Goal: Task Accomplishment & Management: Complete application form

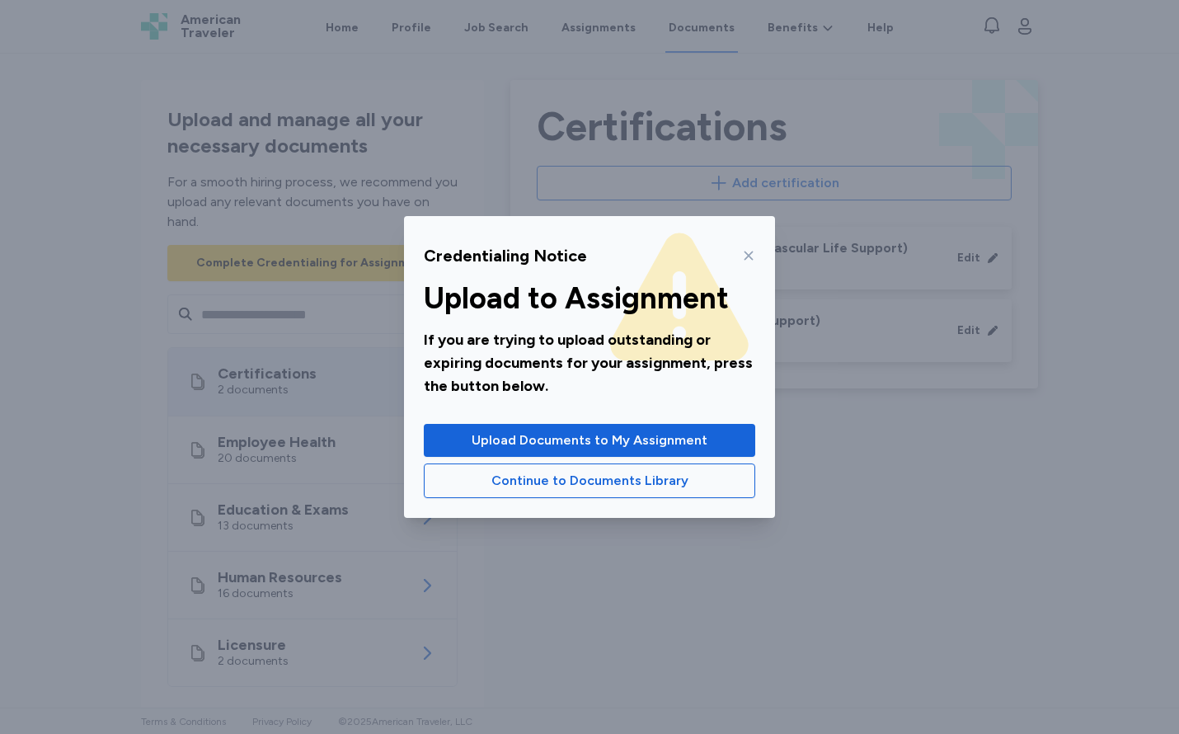
click at [748, 252] on icon at bounding box center [748, 255] width 13 height 13
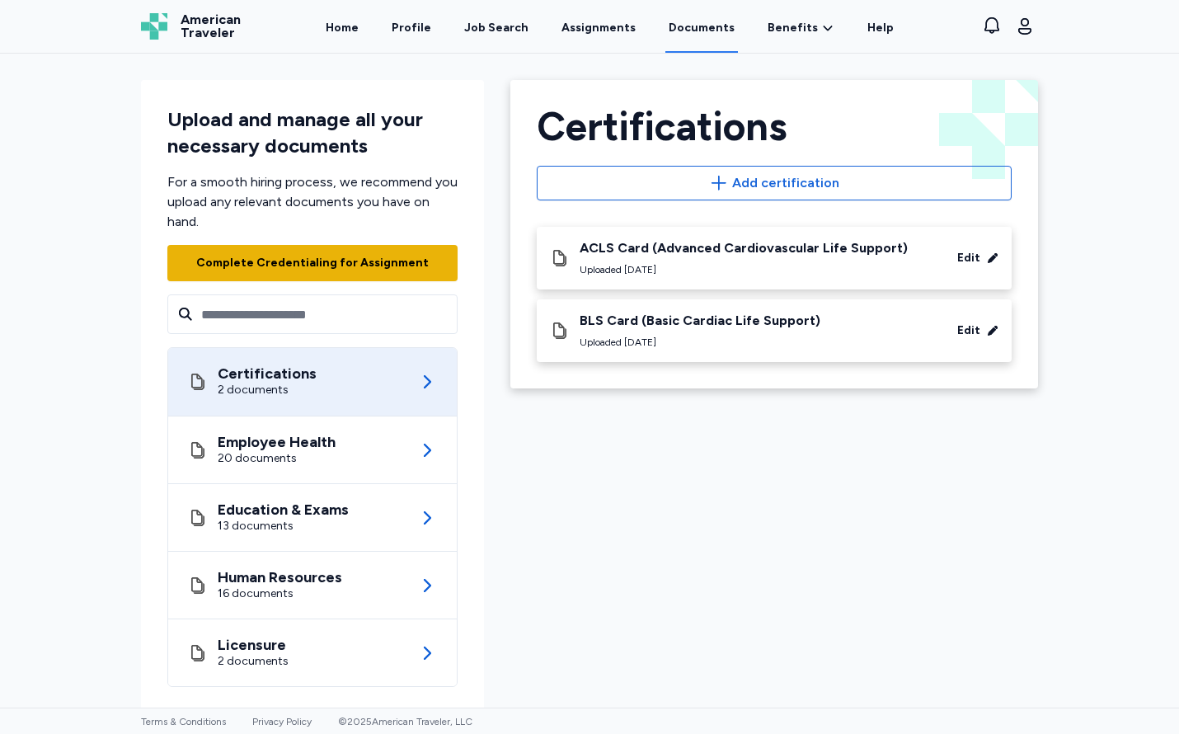
click at [369, 255] on div "Complete Credentialing for Assignment" at bounding box center [312, 263] width 232 height 16
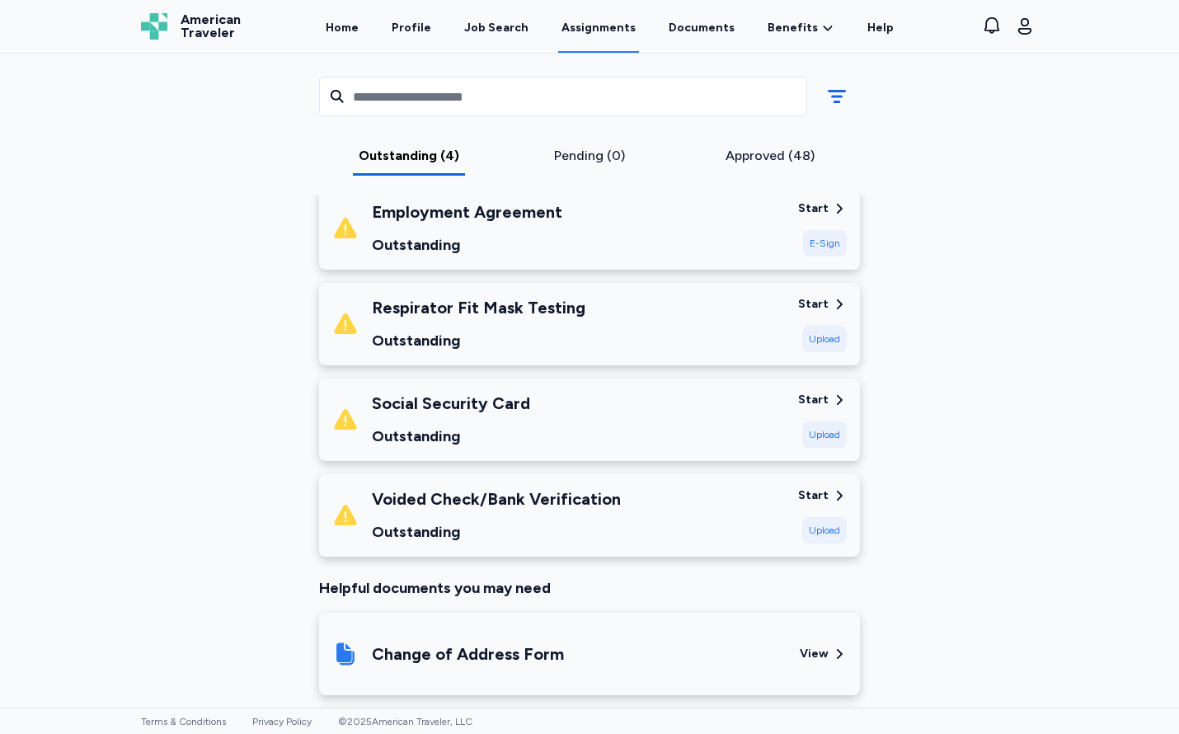
scroll to position [252, 0]
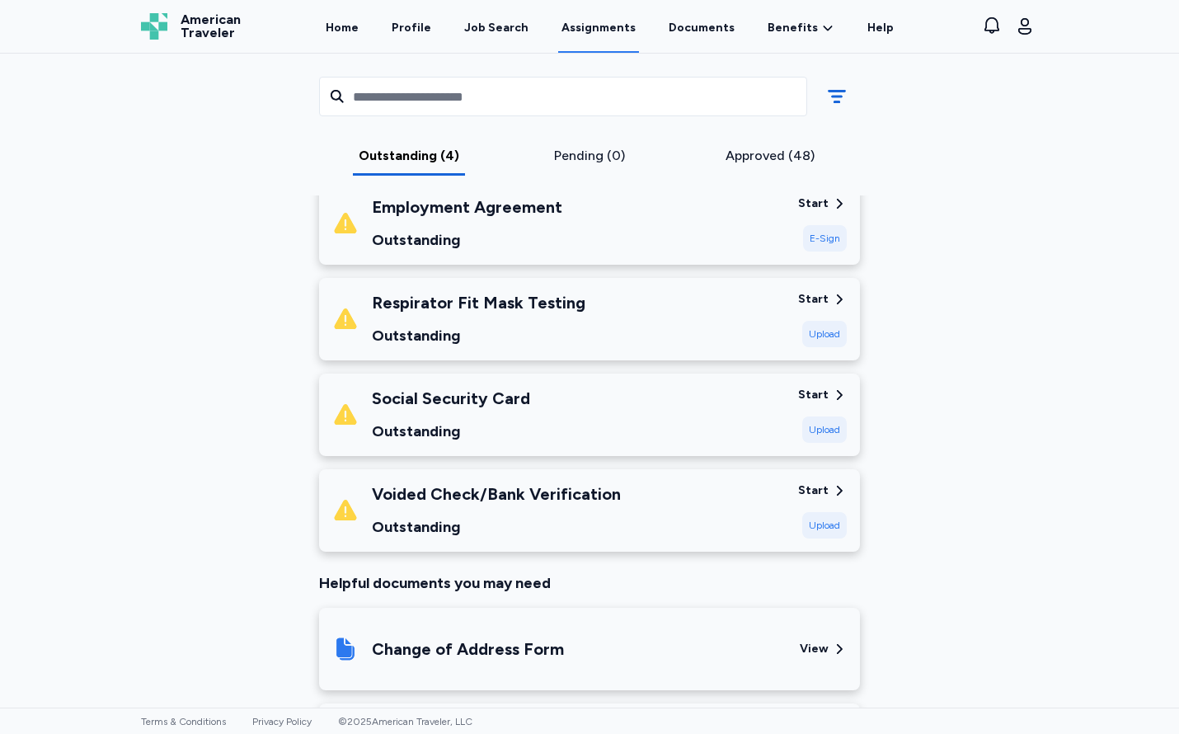
click at [577, 419] on div "Social Security Card Outstanding" at bounding box center [558, 415] width 453 height 56
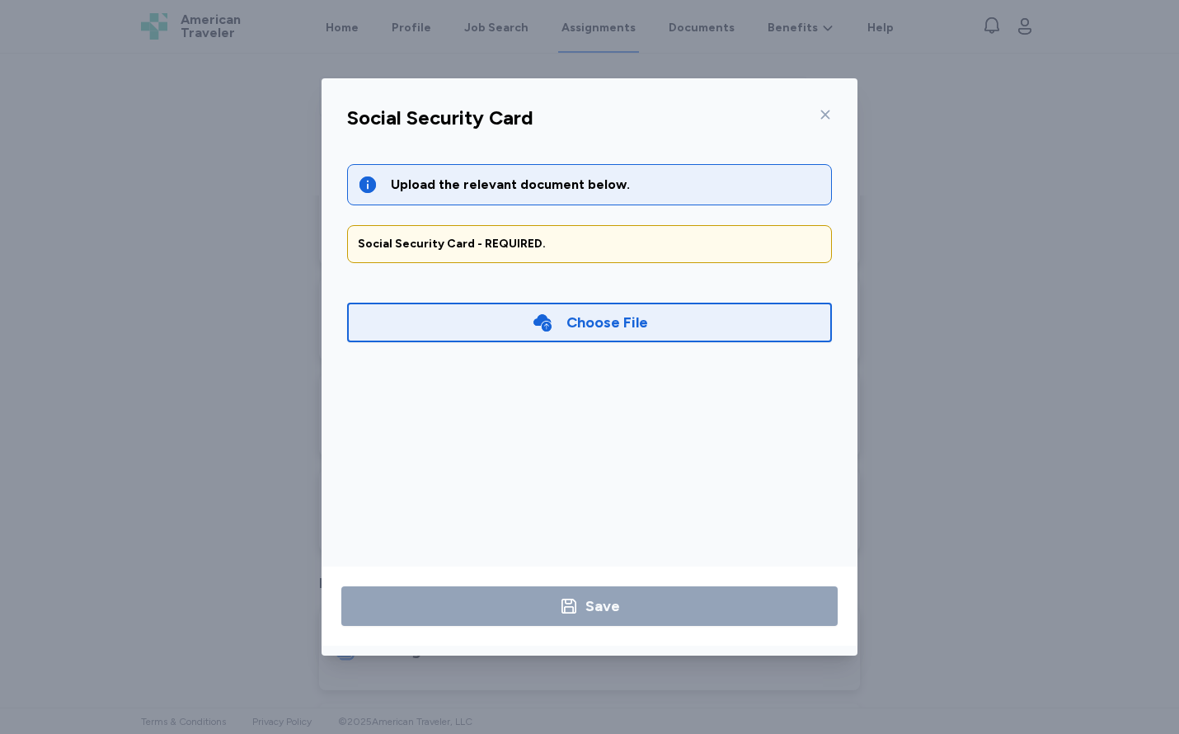
click at [545, 318] on icon at bounding box center [542, 322] width 18 height 17
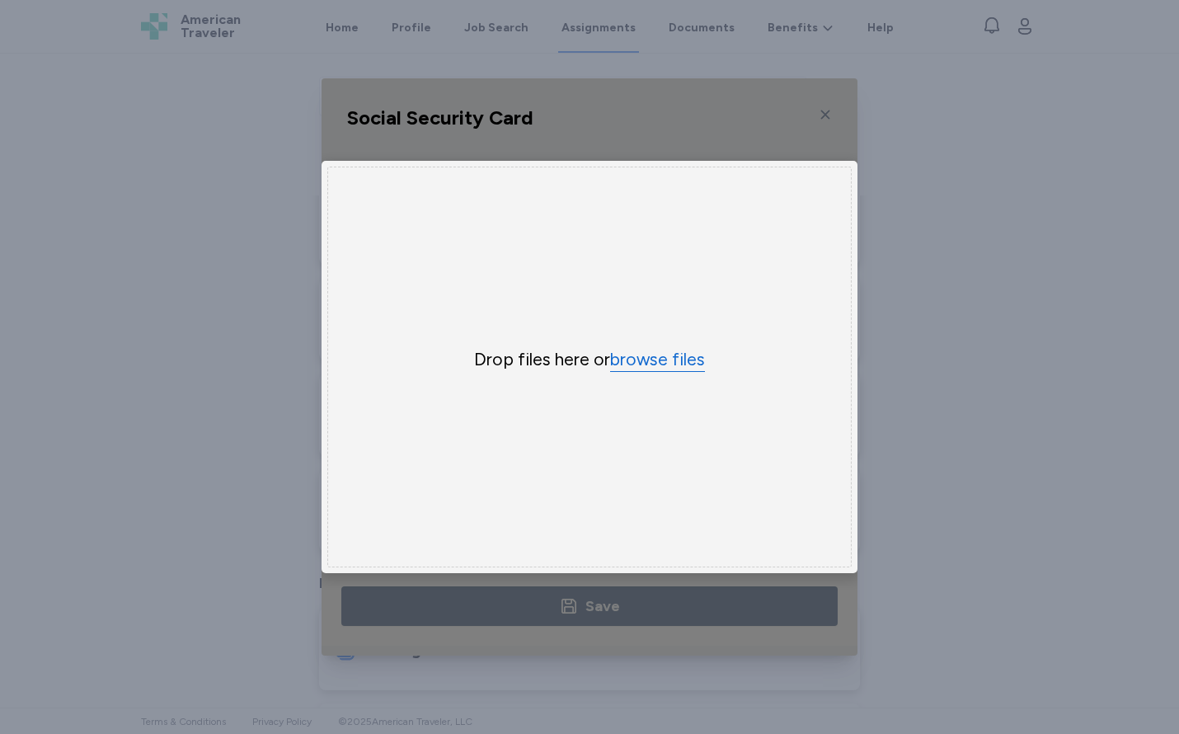
click at [642, 363] on button "browse files" at bounding box center [657, 360] width 95 height 24
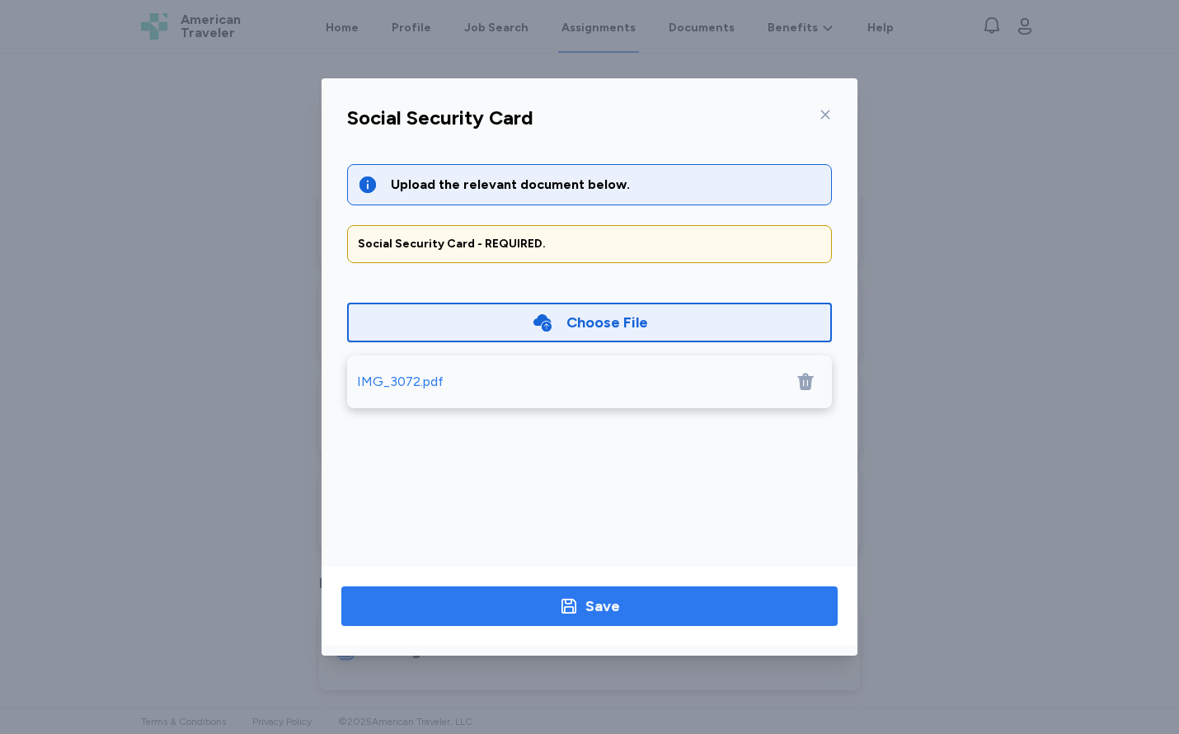
click at [603, 601] on div "Save" at bounding box center [602, 605] width 35 height 23
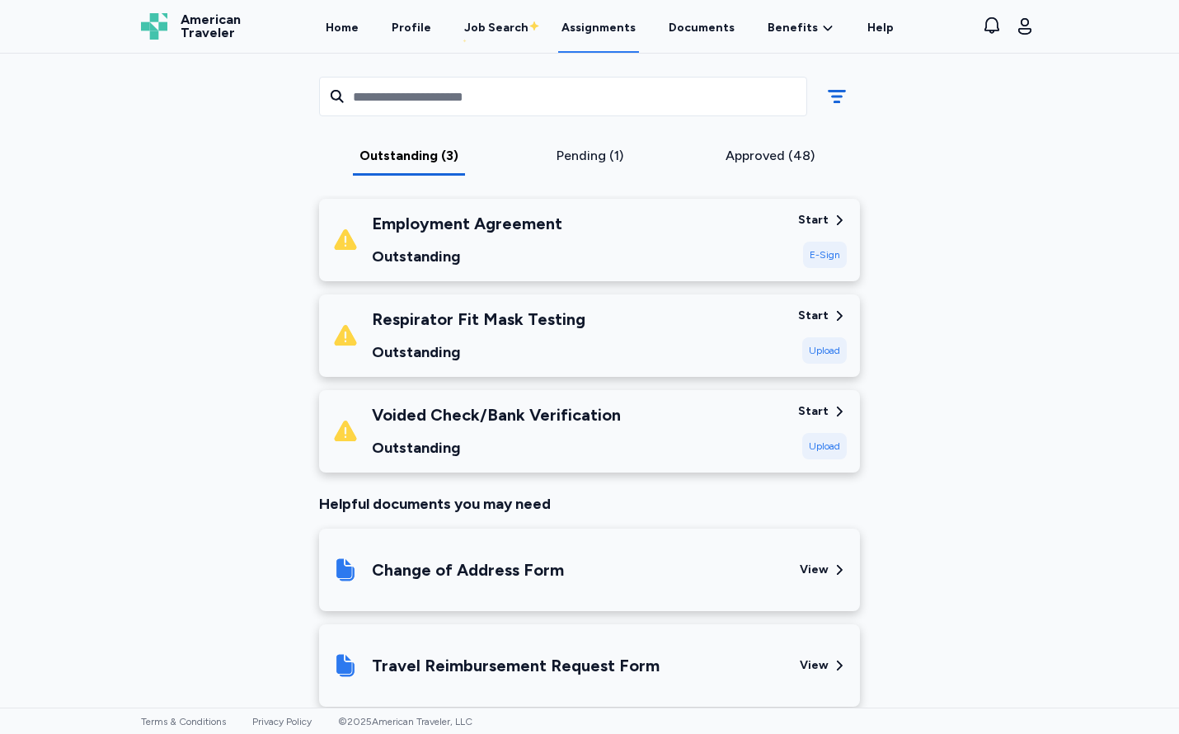
scroll to position [0, 0]
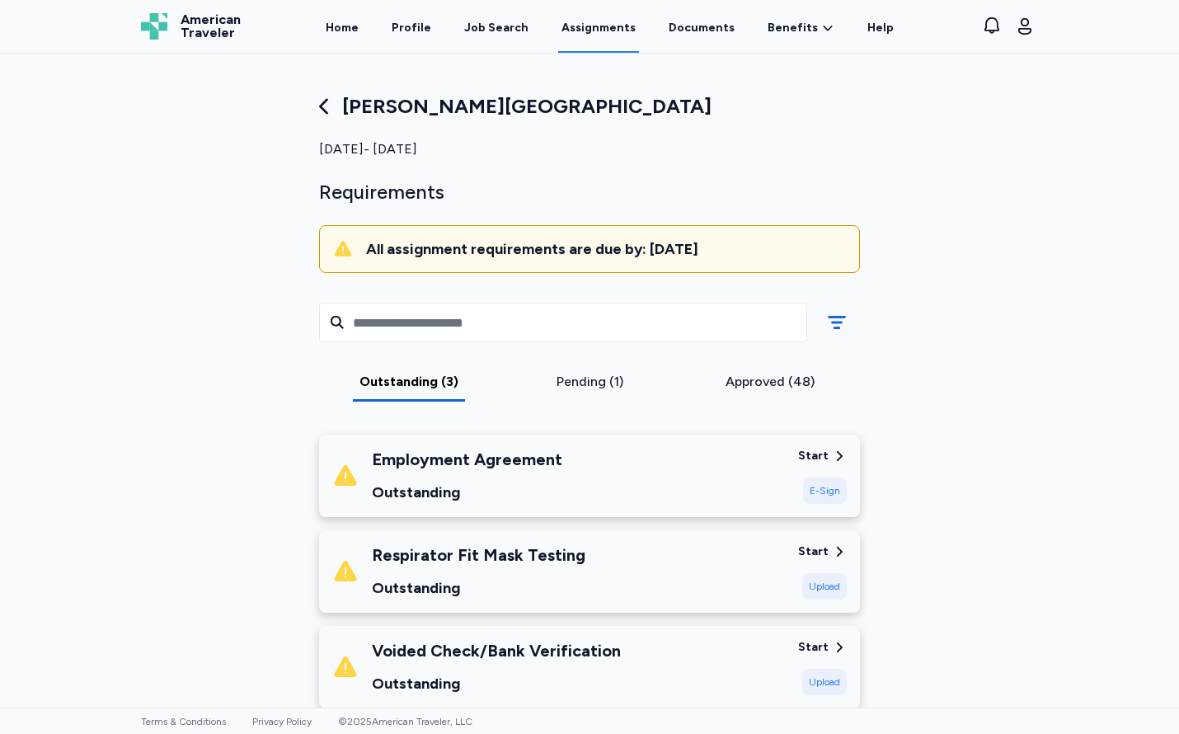
click at [572, 411] on div "Outstanding (3) Pending (1) Approved (48)" at bounding box center [589, 350] width 567 height 142
click at [572, 395] on div "Pending (1)" at bounding box center [589, 387] width 181 height 30
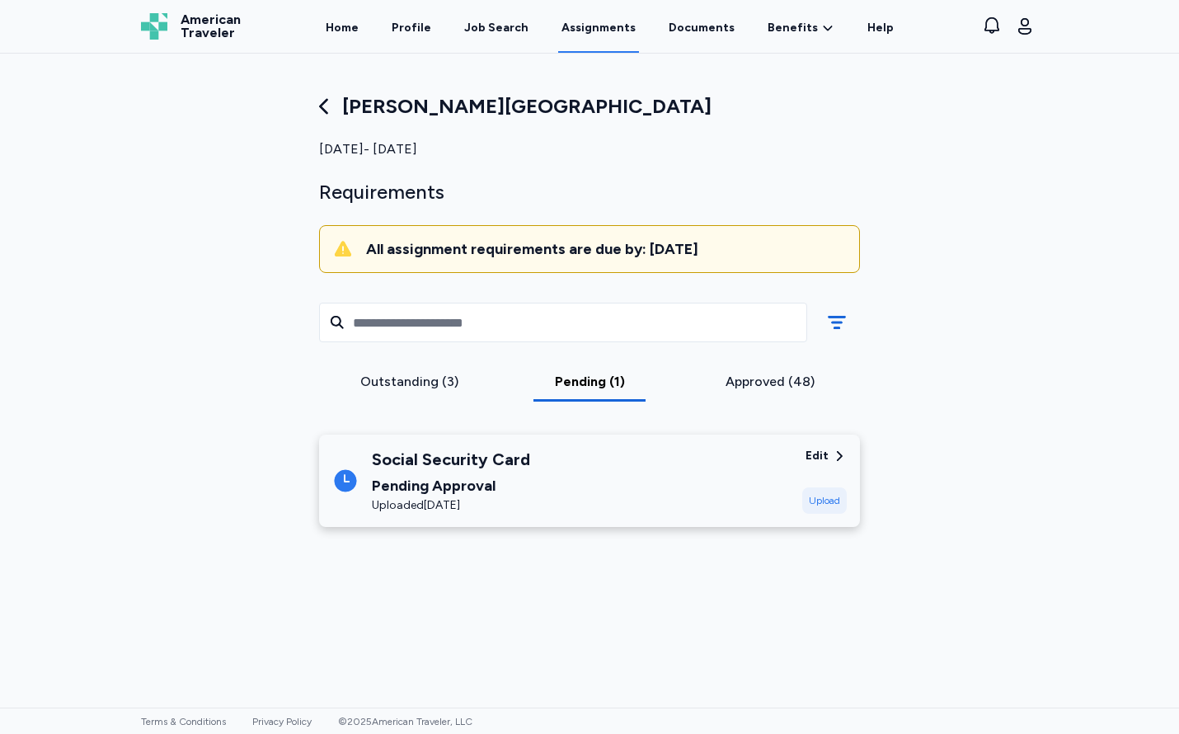
click at [771, 387] on div "Approved (48)" at bounding box center [769, 382] width 167 height 20
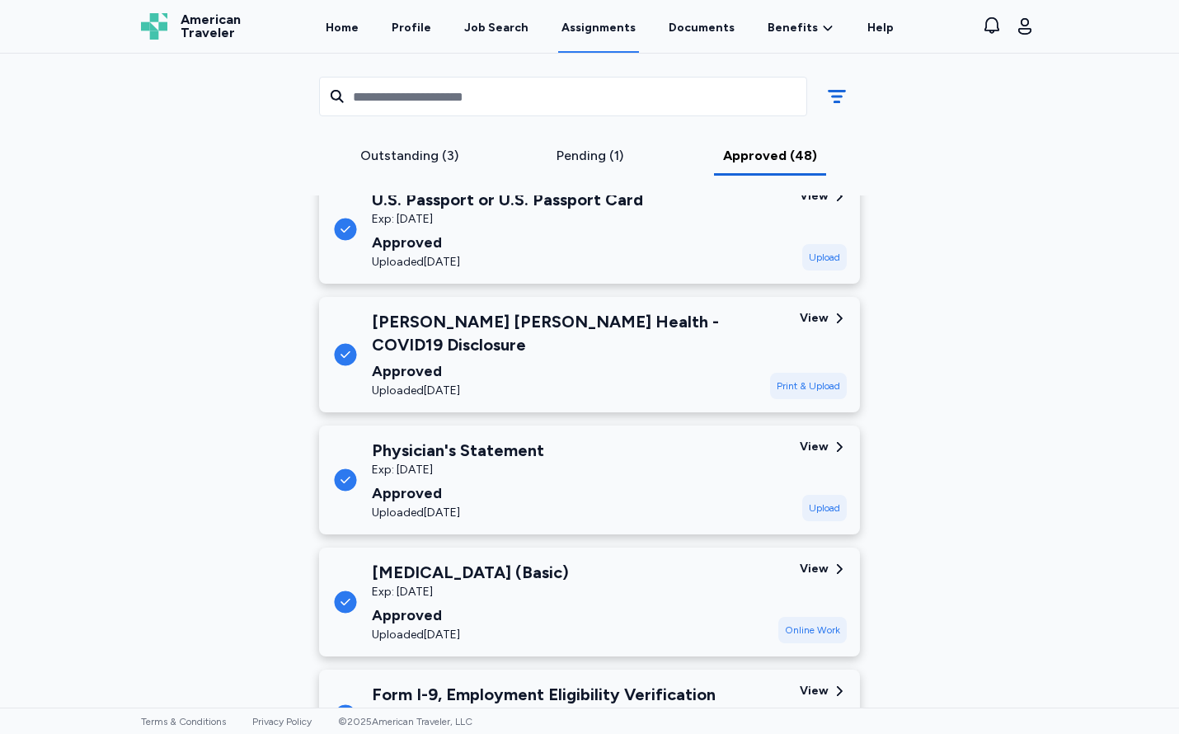
scroll to position [643, 0]
click at [640, 448] on div "Physician's Statement Exp: [DATE] Approved Uploaded [DATE]" at bounding box center [559, 479] width 454 height 82
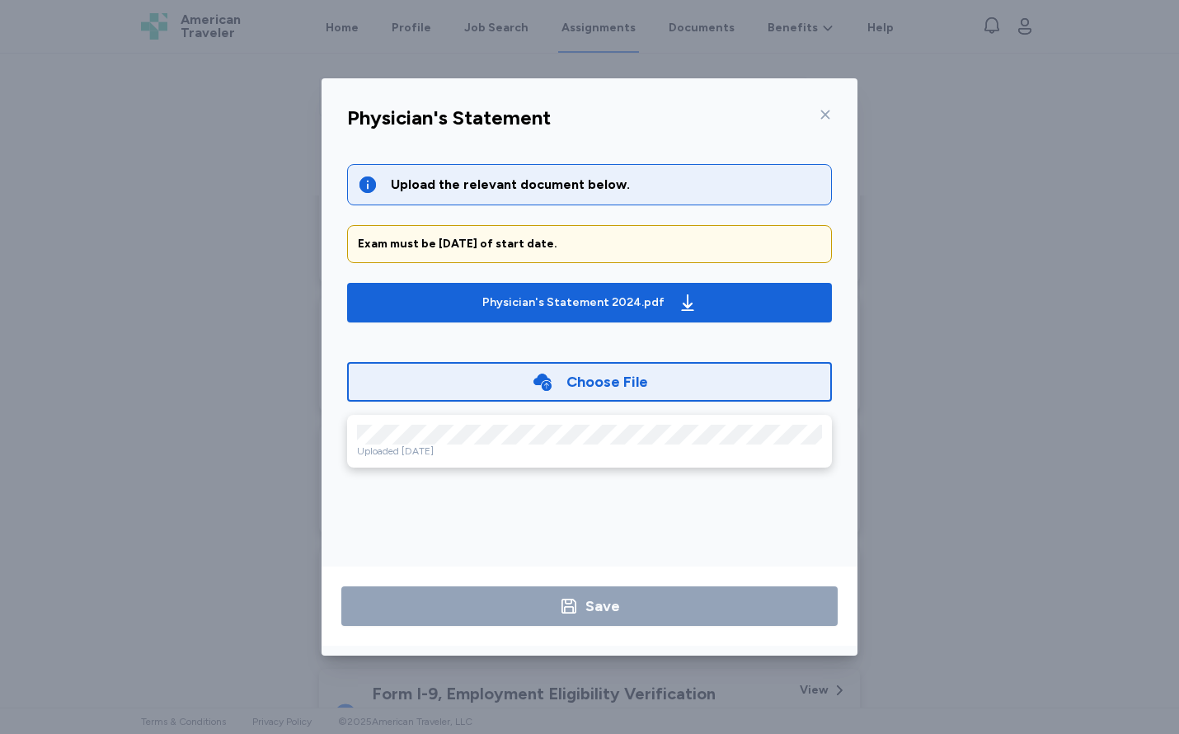
click at [828, 101] on div "Physician's Statement Upload the relevant document below. Exam must be [DATE] o…" at bounding box center [589, 376] width 536 height 557
click at [826, 115] on icon at bounding box center [825, 114] width 9 height 9
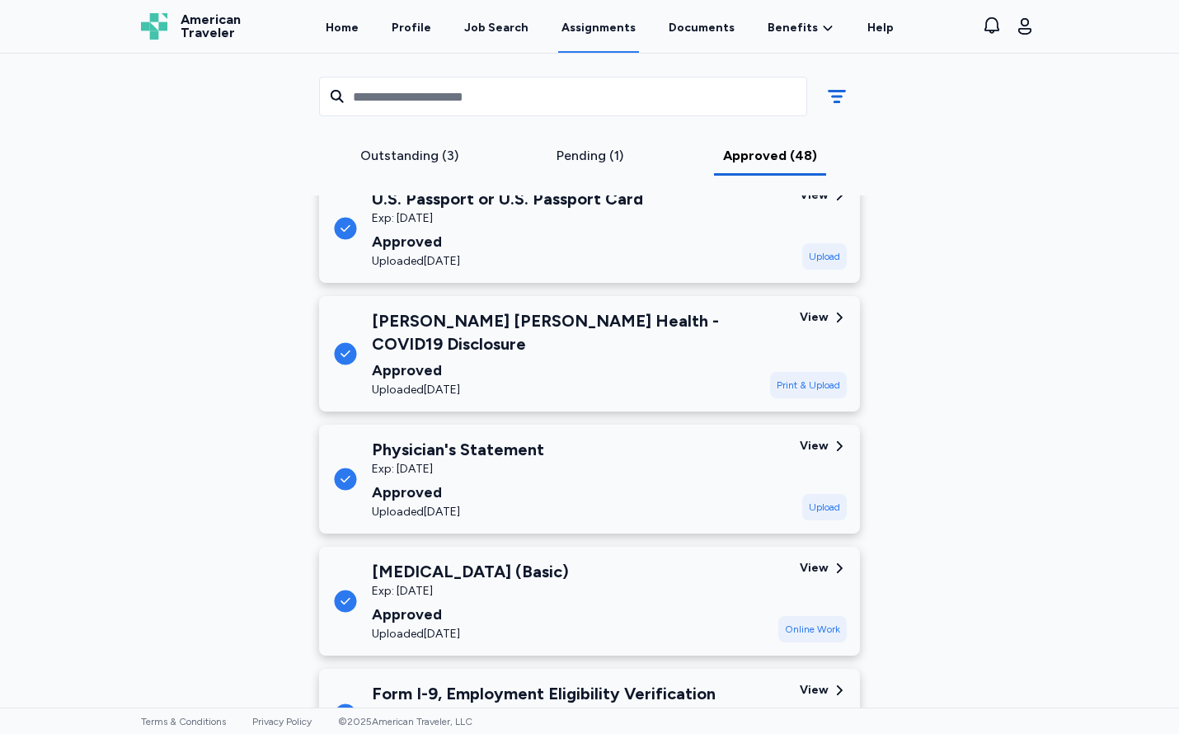
scroll to position [0, 0]
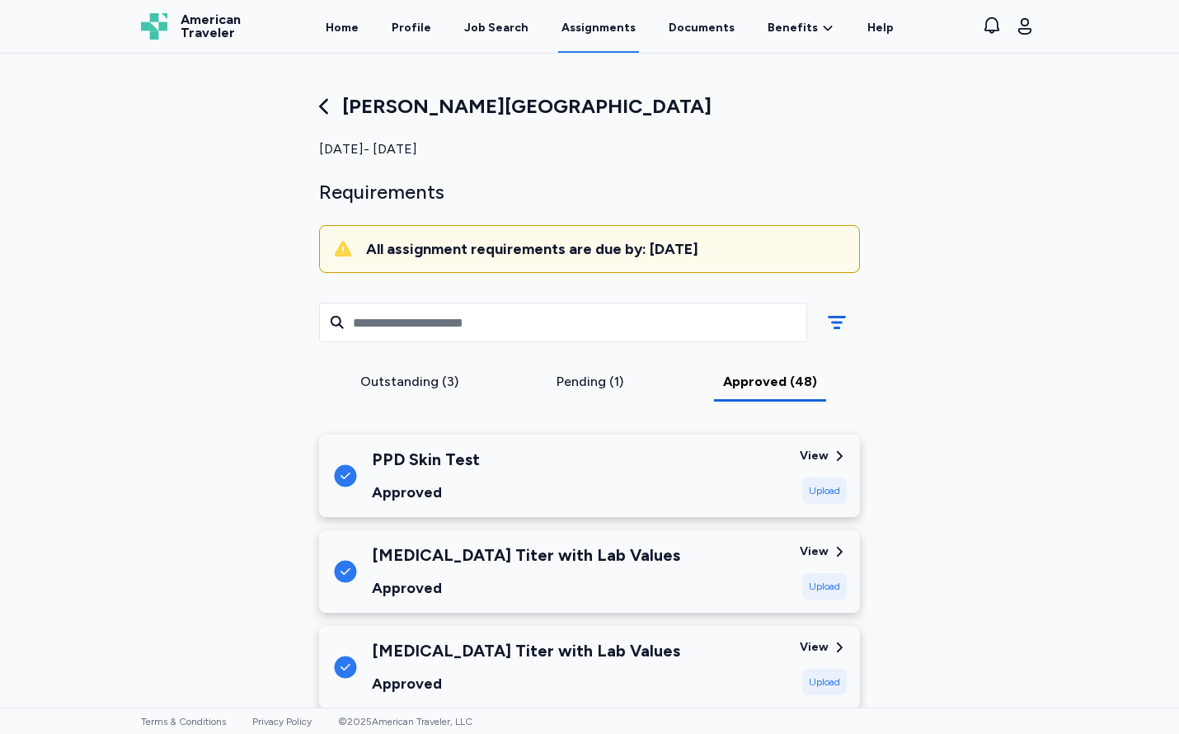
click at [422, 388] on div "Outstanding (3)" at bounding box center [409, 382] width 167 height 20
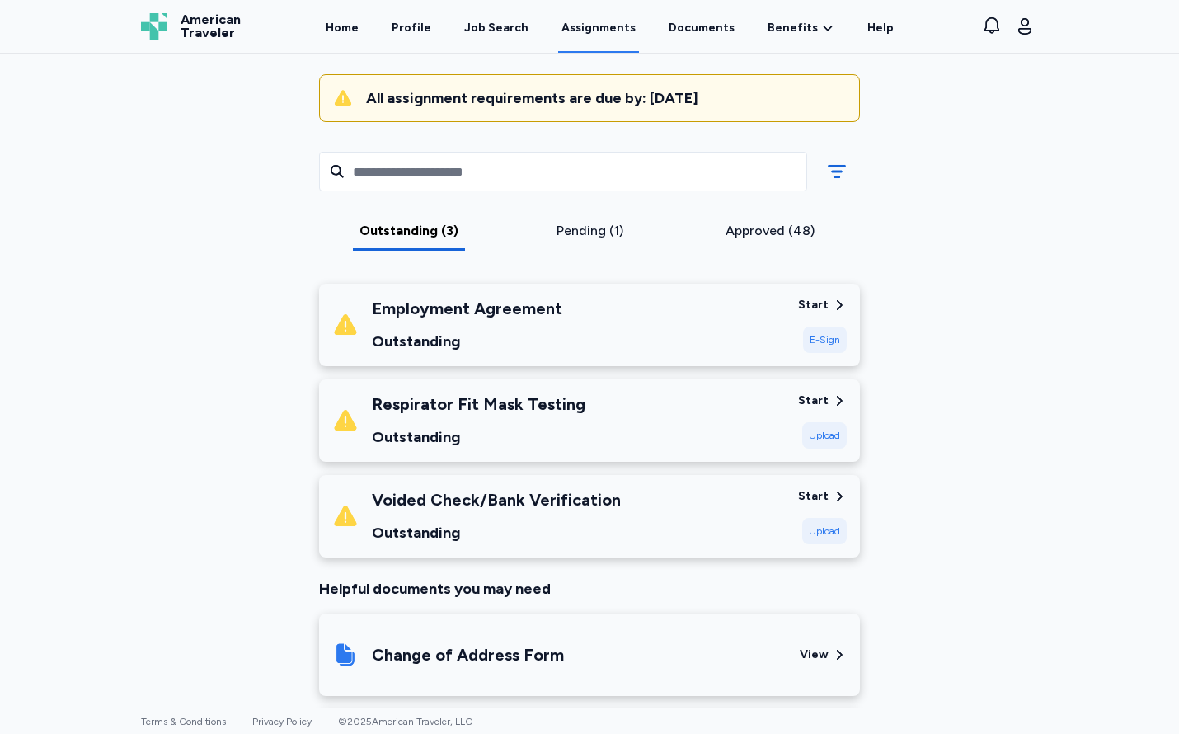
scroll to position [160, 0]
